Goal: Transaction & Acquisition: Purchase product/service

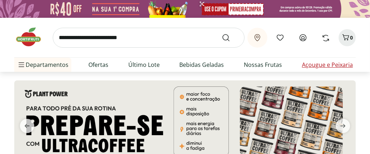
click at [330, 69] on link "Açougue e Peixaria" at bounding box center [327, 65] width 51 height 9
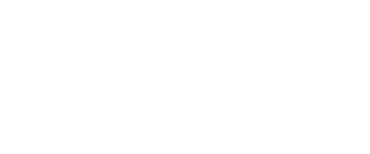
select select "**********"
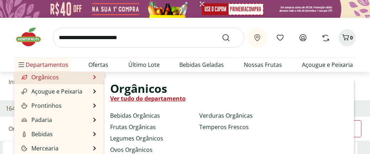
scroll to position [40, 0]
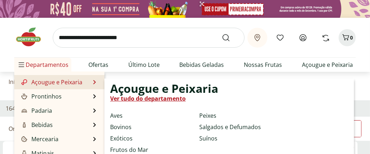
click at [53, 87] on link "Açougue e Peixaria" at bounding box center [51, 82] width 62 height 9
